Goal: Check status: Check status

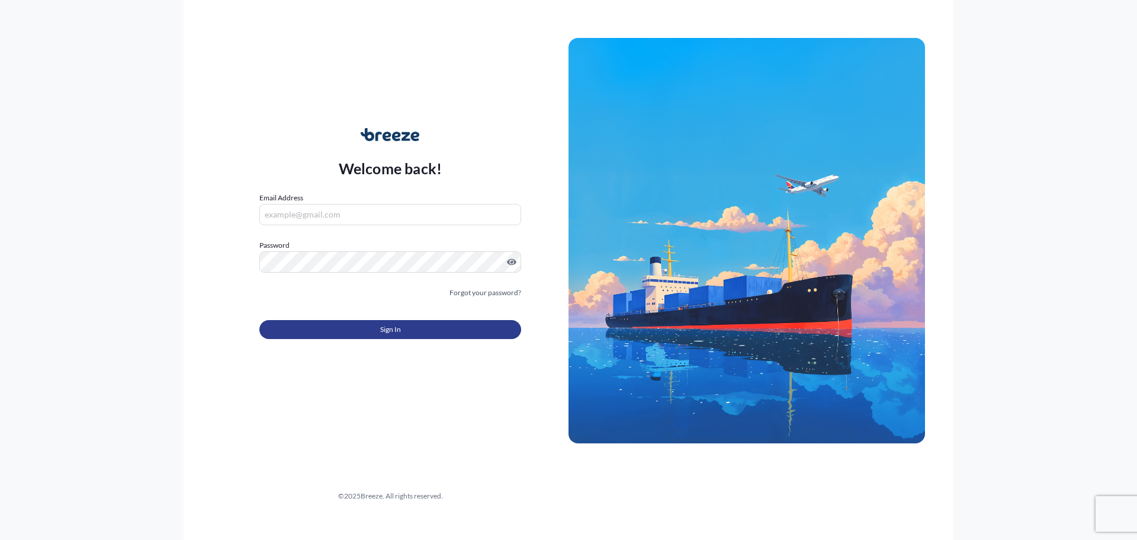
type input "[EMAIL_ADDRESS][DOMAIN_NAME]"
click at [377, 334] on button "Sign In" at bounding box center [390, 329] width 262 height 19
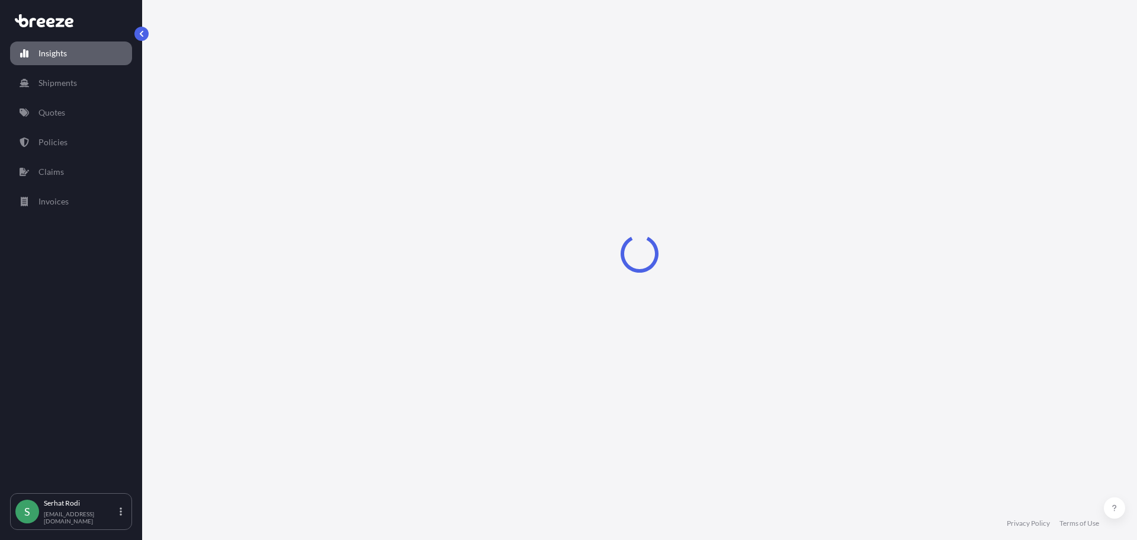
select select "2025"
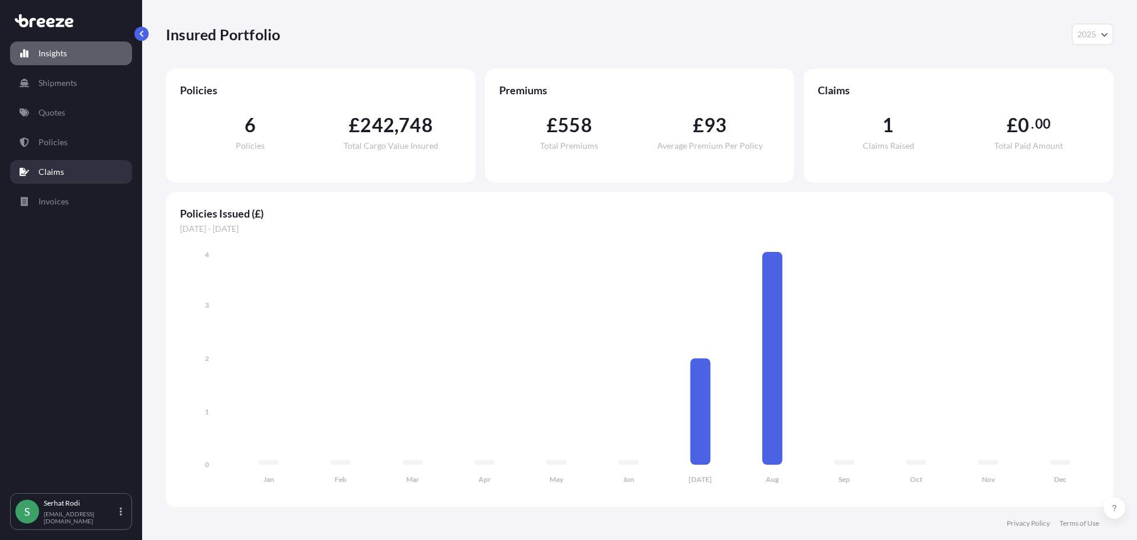
click at [53, 171] on p "Claims" at bounding box center [50, 172] width 25 height 12
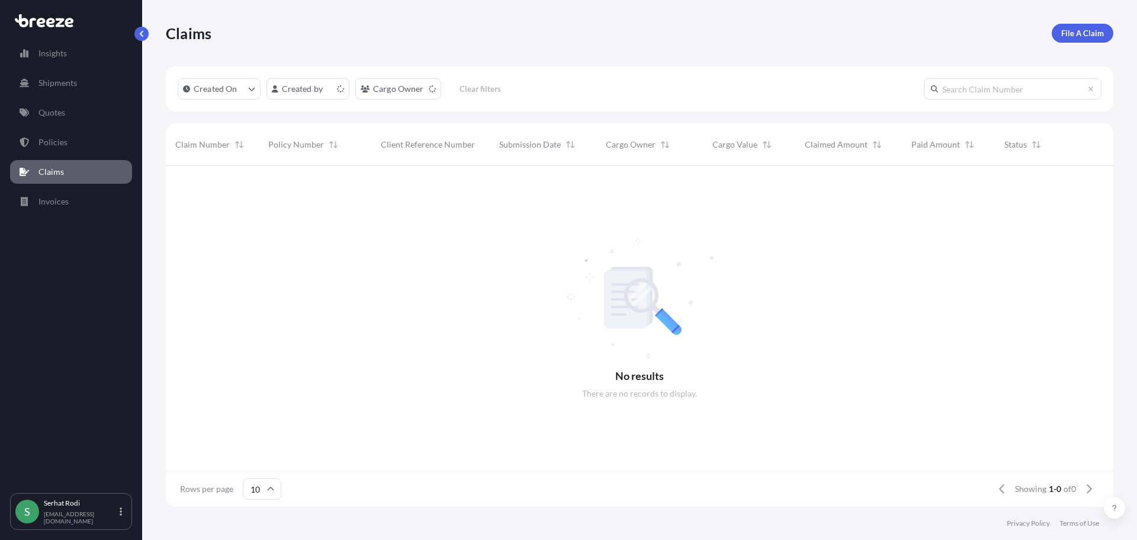
scroll to position [338, 939]
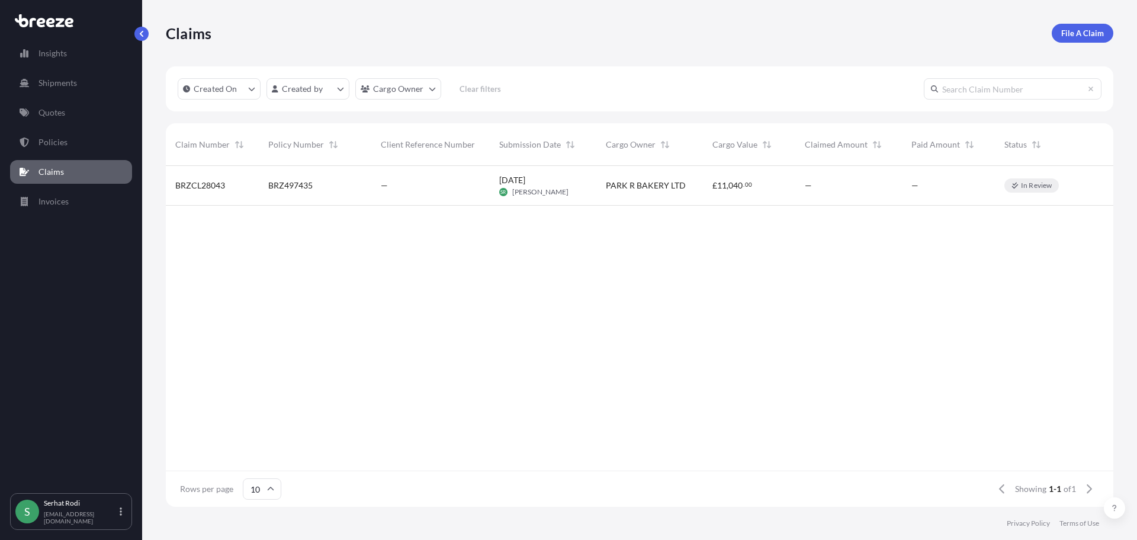
click at [1035, 185] on p "In Review" at bounding box center [1036, 185] width 31 height 9
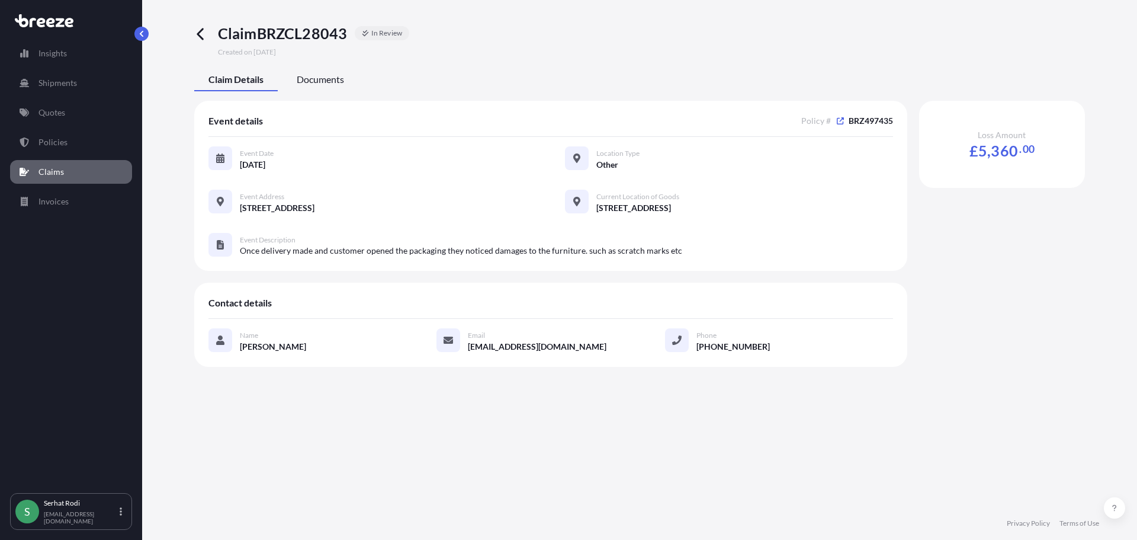
click at [325, 76] on span "Documents" at bounding box center [320, 79] width 47 height 12
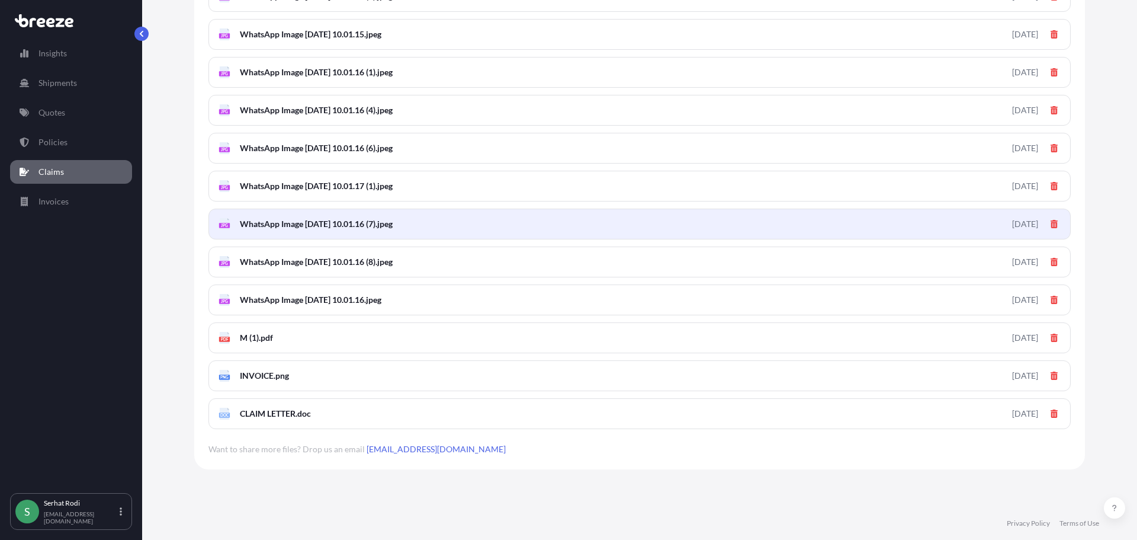
scroll to position [499, 0]
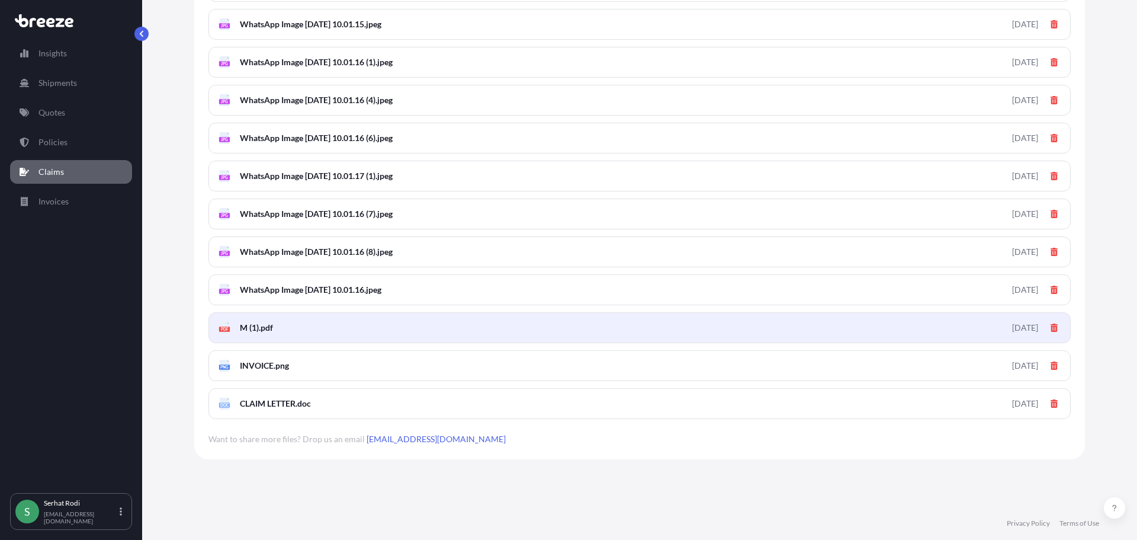
click at [257, 330] on span "M (1).pdf" at bounding box center [256, 328] width 33 height 12
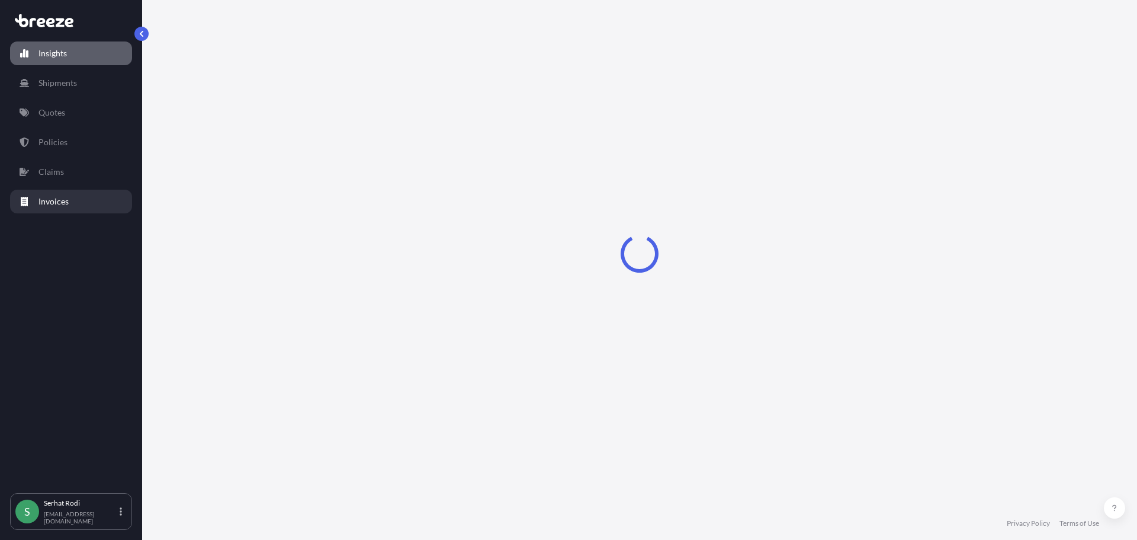
select select "2025"
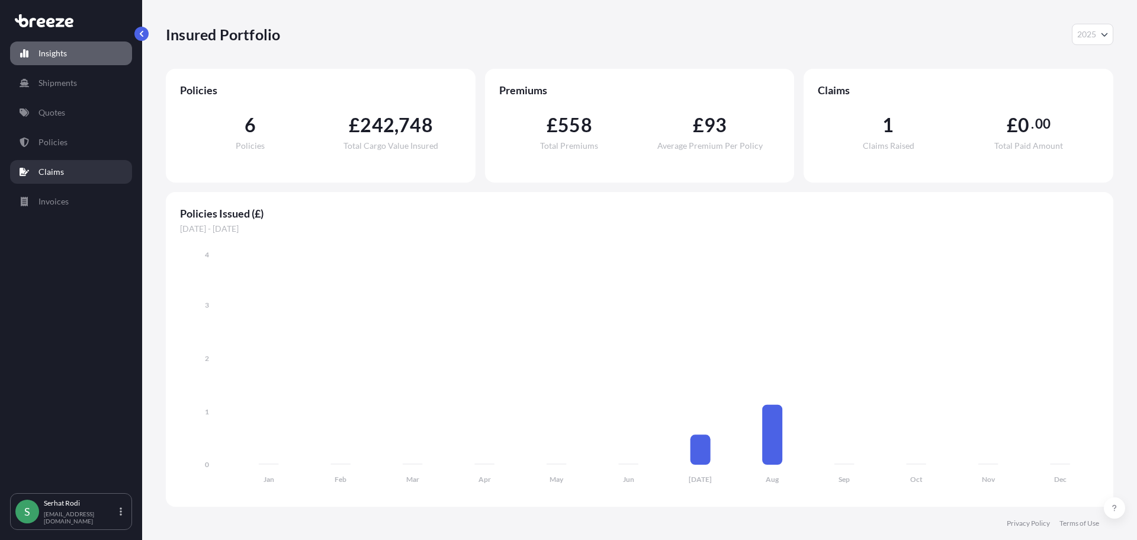
click at [54, 168] on p "Claims" at bounding box center [50, 172] width 25 height 12
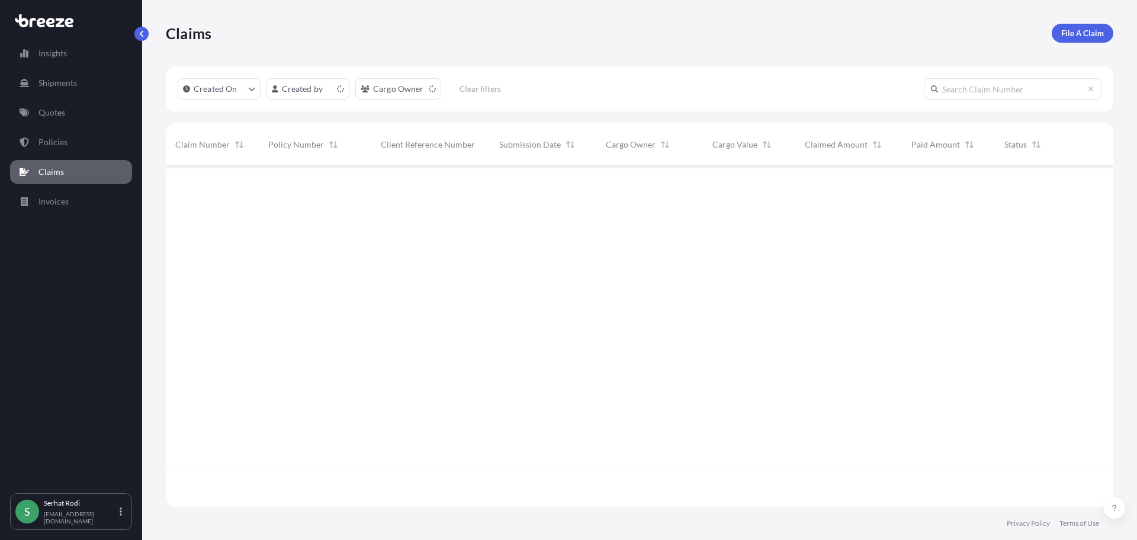
scroll to position [338, 939]
drag, startPoint x: 224, startPoint y: 185, endPoint x: 177, endPoint y: 185, distance: 47.4
click at [177, 185] on span "BRZCL28043" at bounding box center [200, 185] width 50 height 12
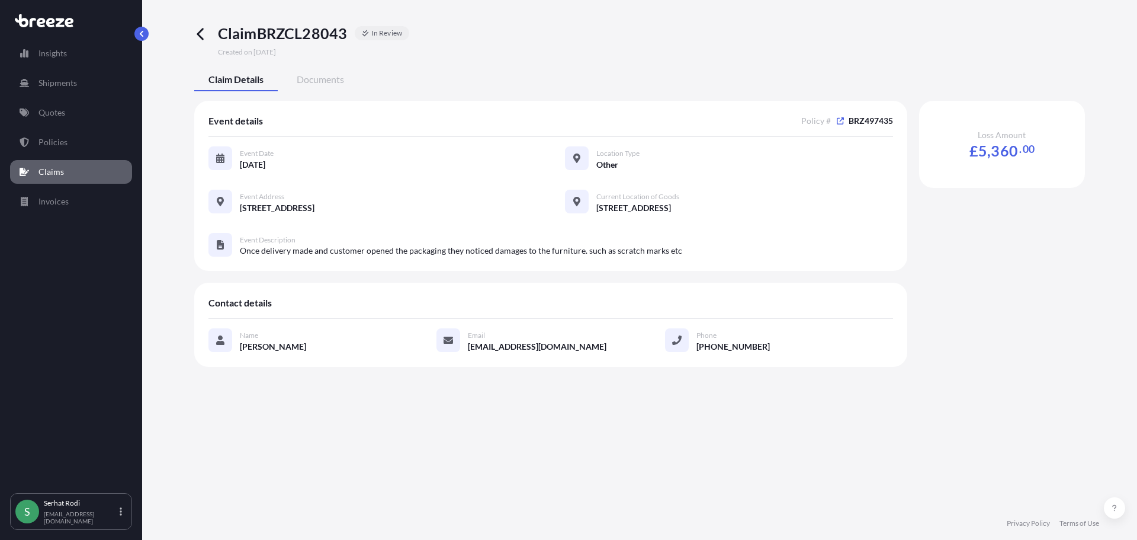
click at [47, 178] on link "Claims" at bounding box center [71, 172] width 122 height 24
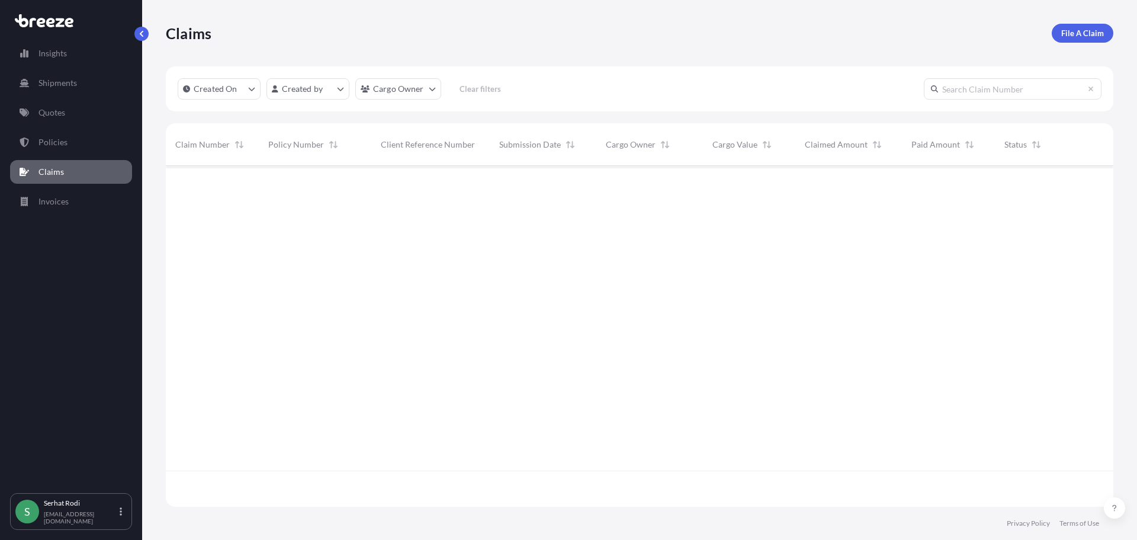
scroll to position [338, 939]
drag, startPoint x: 175, startPoint y: 187, endPoint x: 223, endPoint y: 190, distance: 48.7
click at [223, 190] on div "BRZCL28043" at bounding box center [212, 186] width 93 height 40
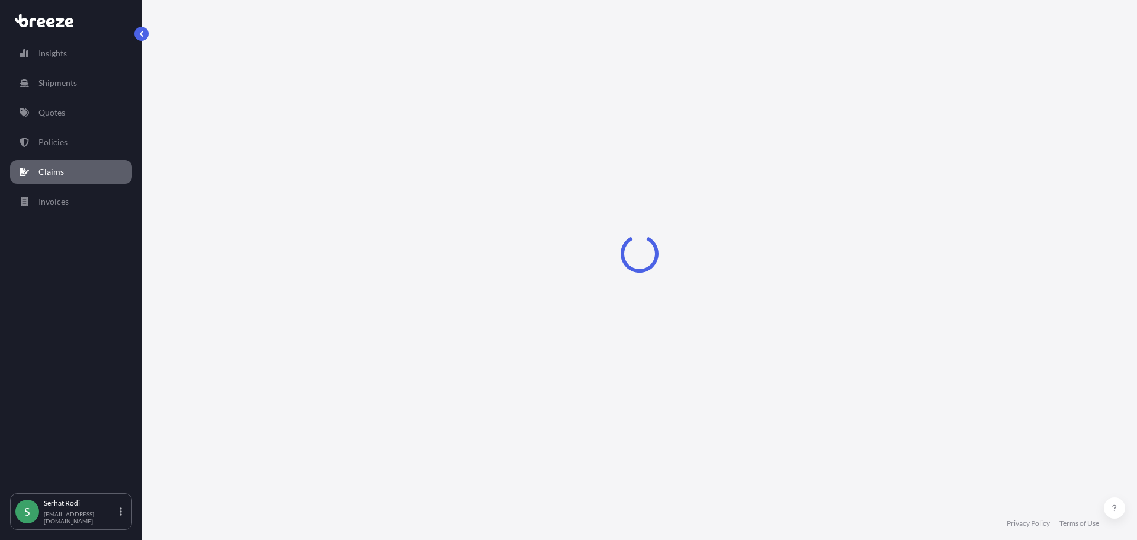
click at [70, 173] on link "Claims" at bounding box center [71, 172] width 122 height 24
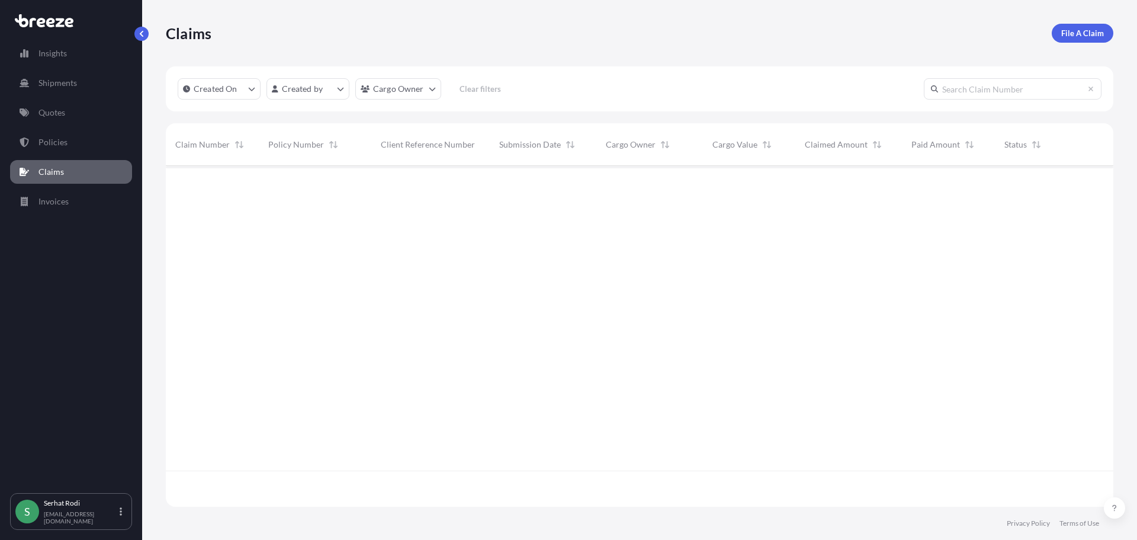
scroll to position [338, 939]
copy span "BRZCL28043"
drag, startPoint x: 174, startPoint y: 184, endPoint x: 224, endPoint y: 190, distance: 50.1
click at [224, 190] on div "BRZCL28043" at bounding box center [212, 186] width 93 height 40
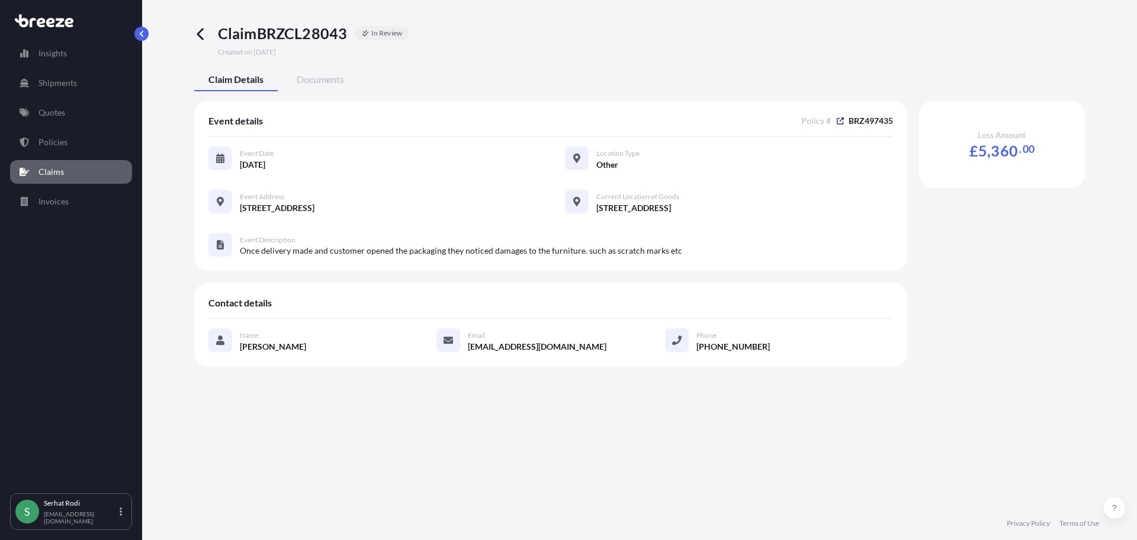
click at [840, 121] on icon at bounding box center [840, 120] width 7 height 7
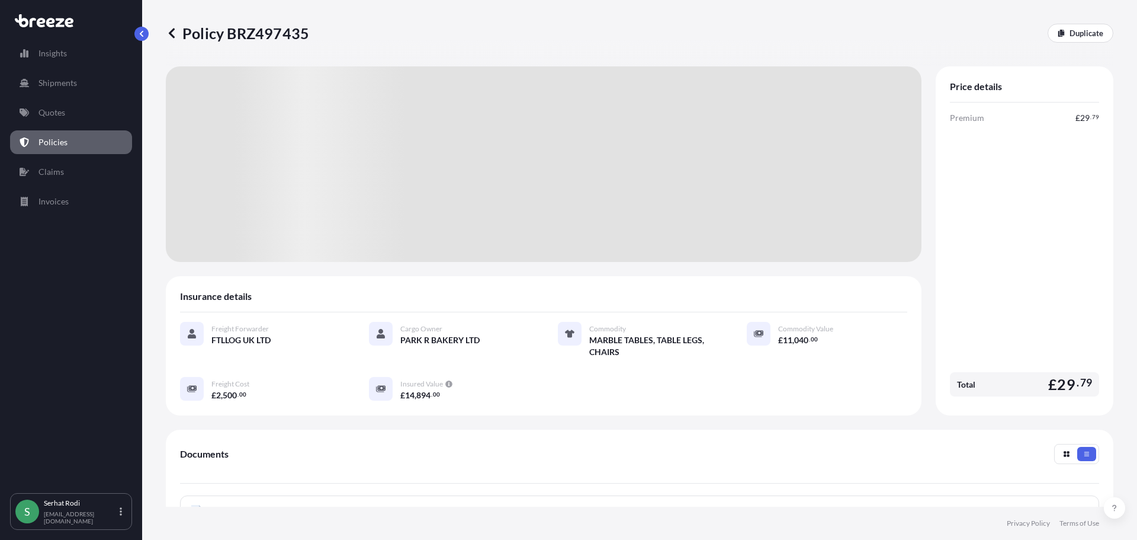
scroll to position [228, 901]
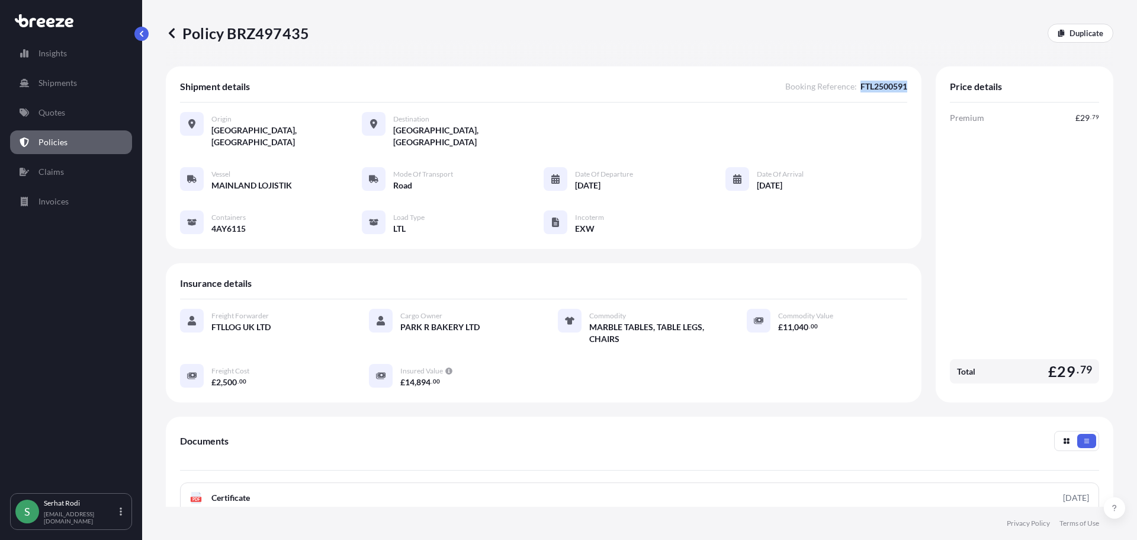
drag, startPoint x: 852, startPoint y: 85, endPoint x: 919, endPoint y: 85, distance: 66.9
click at [919, 85] on div "Shipment details Booking Reference : FTL2500591 Origin Istanbul, Türkiye Destin…" at bounding box center [640, 234] width 948 height 336
copy span "FTL2500591"
click at [47, 142] on p "Policies" at bounding box center [52, 142] width 29 height 12
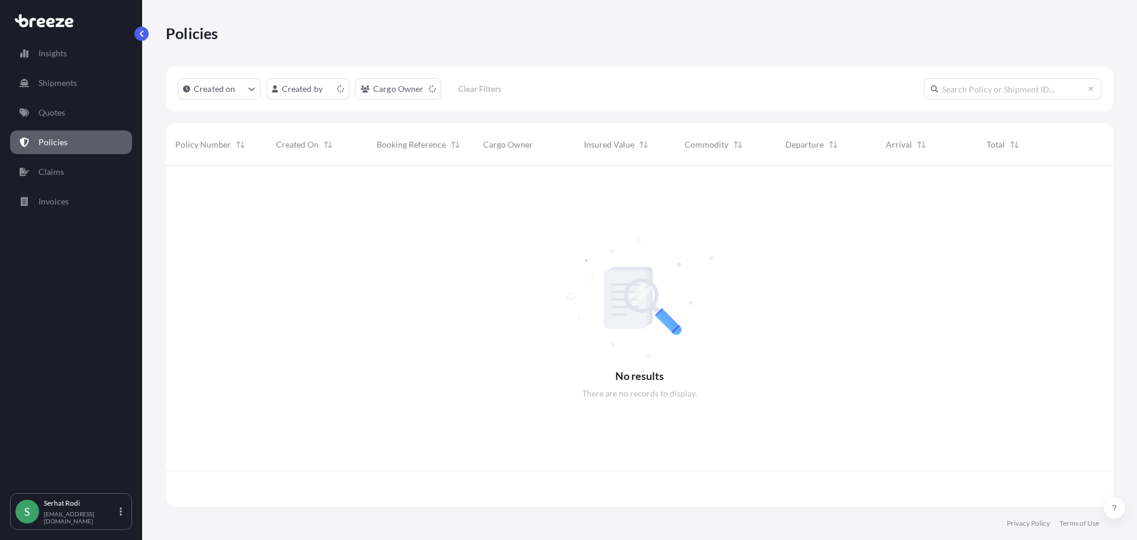
scroll to position [338, 939]
